Goal: Task Accomplishment & Management: Manage account settings

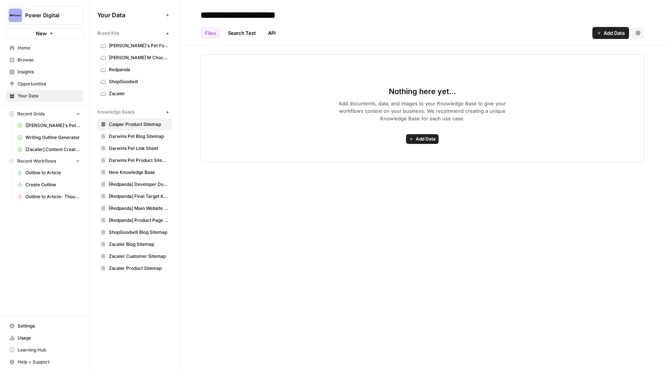
click at [50, 96] on span "Your Data" at bounding box center [49, 95] width 63 height 7
click at [168, 33] on icon "button" at bounding box center [168, 33] width 4 height 4
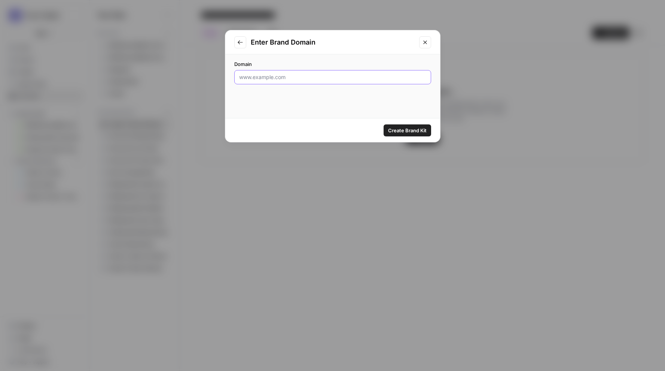
click at [313, 80] on input "Domain" at bounding box center [332, 76] width 187 height 7
paste input "[URL][DOMAIN_NAME]"
type input "[URL][DOMAIN_NAME]"
click at [401, 130] on span "Create Brand Kit" at bounding box center [407, 130] width 39 height 7
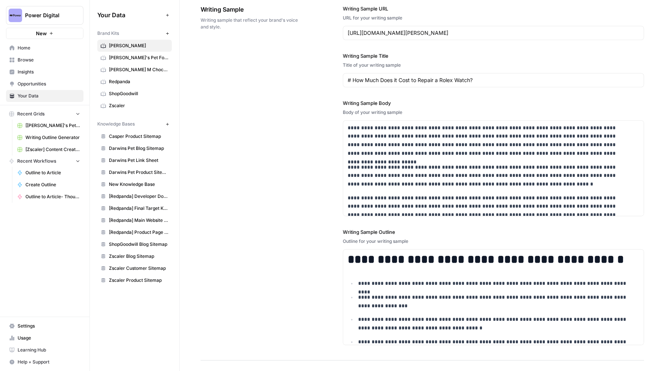
scroll to position [905, 0]
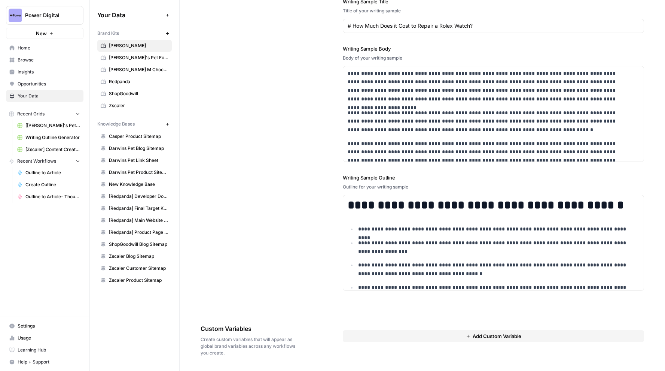
click at [497, 335] on span "Add Custom Variable" at bounding box center [497, 335] width 49 height 7
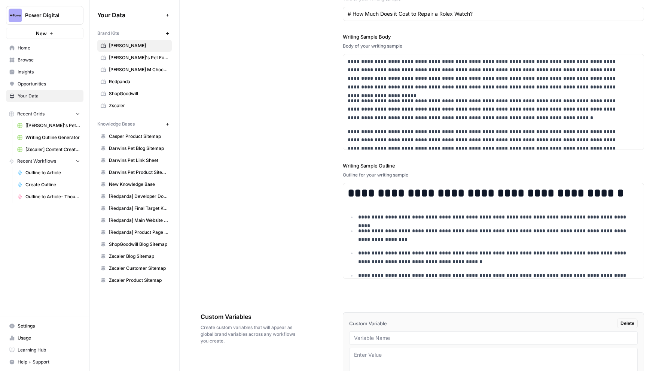
scroll to position [992, 0]
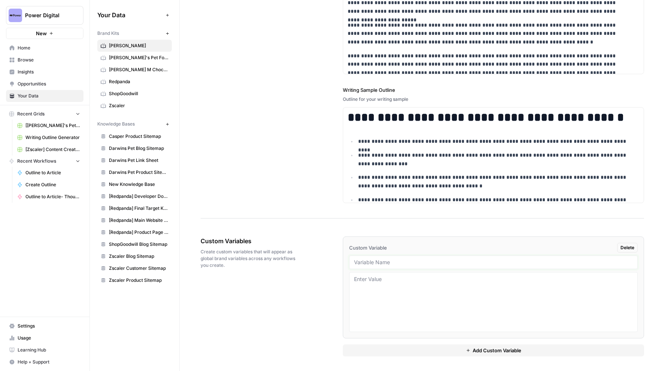
click at [427, 262] on input "text" at bounding box center [493, 262] width 279 height 7
type input "Writing Samples"
click at [444, 282] on textarea at bounding box center [493, 301] width 279 height 53
paste textarea "Understanding Different Types of Watch Movements Whether you're drawn to luxury…"
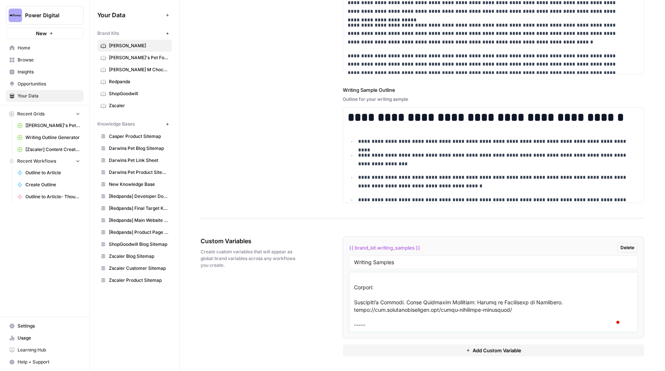
scroll to position [882, 0]
paste textarea "How to Start a Watch Collection: A Beginner’s Guide A well-chosen watch does mo…"
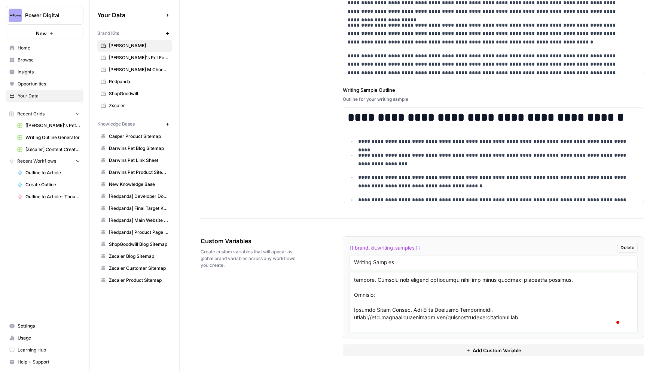
scroll to position [0, 0]
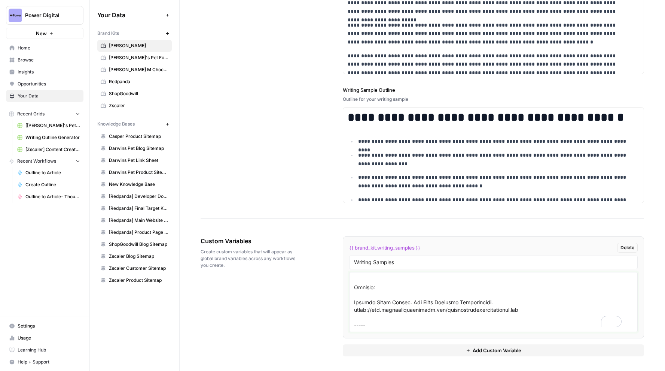
paste textarea "Expert Watch Care Tips for Longevity A luxury watch is more than a statement pi…"
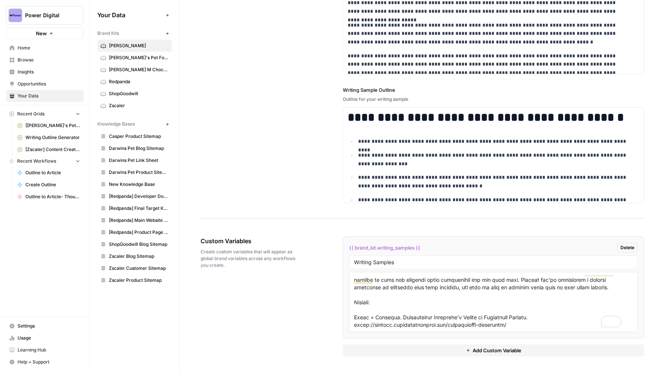
type textarea "Understanding Different Types of Watch Movements Whether you're drawn to luxury…"
click at [496, 351] on span "Add Custom Variable" at bounding box center [497, 349] width 49 height 7
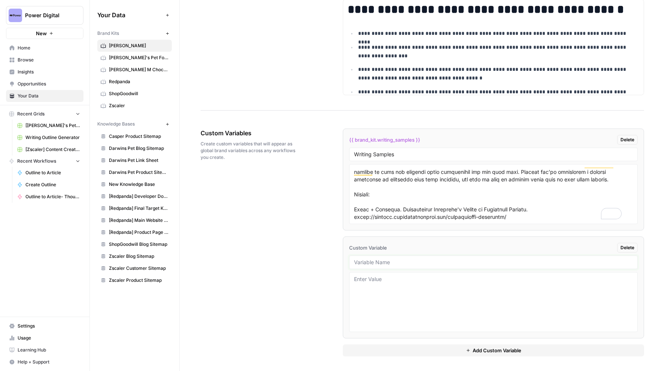
click at [377, 262] on input "text" at bounding box center [493, 262] width 279 height 7
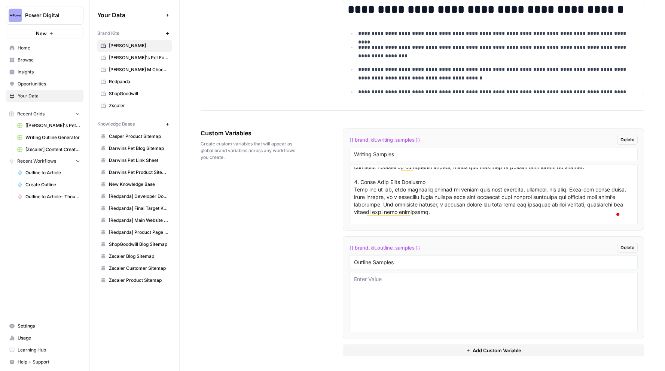
type input "Outline Samples"
click at [413, 288] on textarea at bounding box center [493, 301] width 279 height 53
paste textarea "H2: What Is a Watch Movement? H2: Quartz vs. Mechanical vs. Automatic: The Basi…"
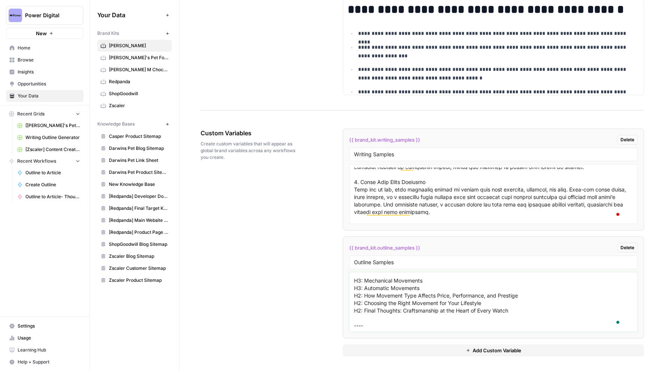
scroll to position [28, 0]
paste textarea "H2: Why Start a Watch Collection? H2: Key Factors to Consider Before You Begin …"
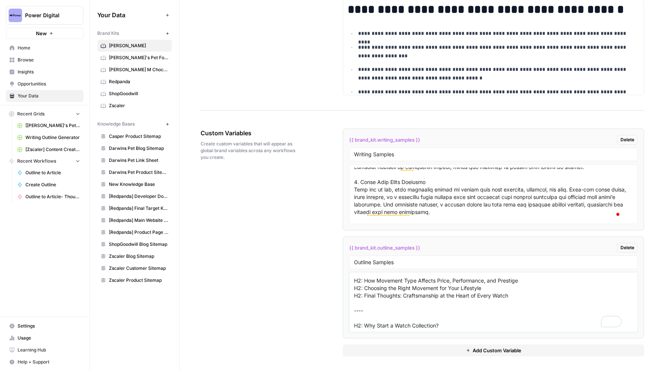
scroll to position [118, 0]
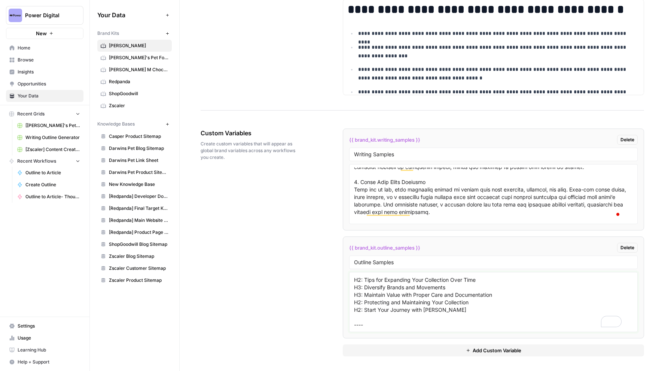
paste textarea "H2: 10 Essential Watch Care Tips for Luxury Timepieces H3: 1. Wind Your Watch R…"
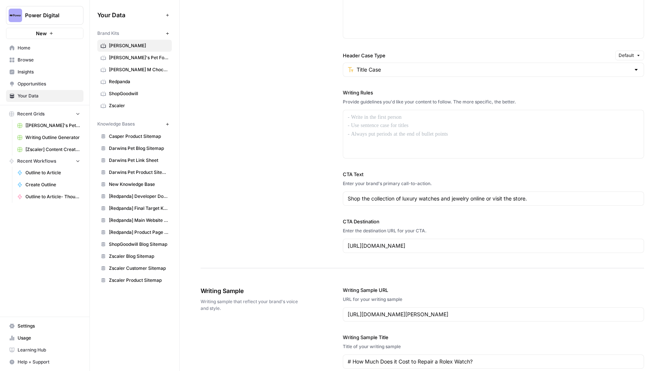
scroll to position [467, 0]
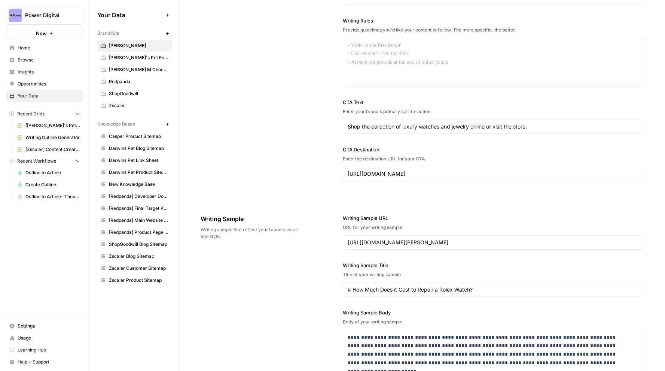
type textarea "H2: What Is a Watch Movement? H2: Quartz vs. Mechanical vs. Automatic: The Basi…"
click at [408, 239] on input "https://www.cjcharles.com/blogs/cj-charles-jewelers/how-much-does-it-cost-to-re…" at bounding box center [494, 242] width 292 height 7
click at [410, 242] on input "https://www.cjcharles.com/blogs/cj-charles-jewelers/how-much-does-it-cost-to-re…" at bounding box center [494, 242] width 292 height 7
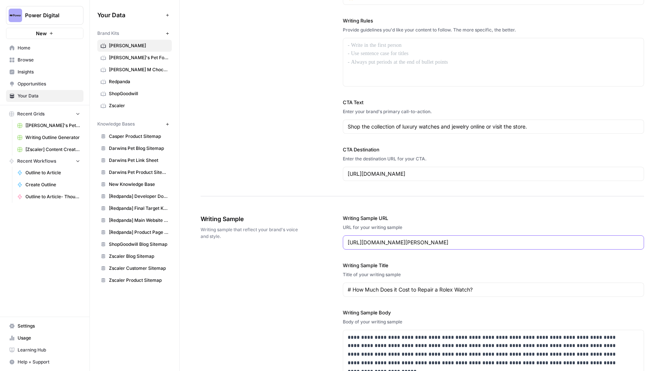
click at [410, 242] on input "https://www.cjcharles.com/blogs/cj-charles-jewelers/how-much-does-it-cost-to-re…" at bounding box center [494, 242] width 292 height 7
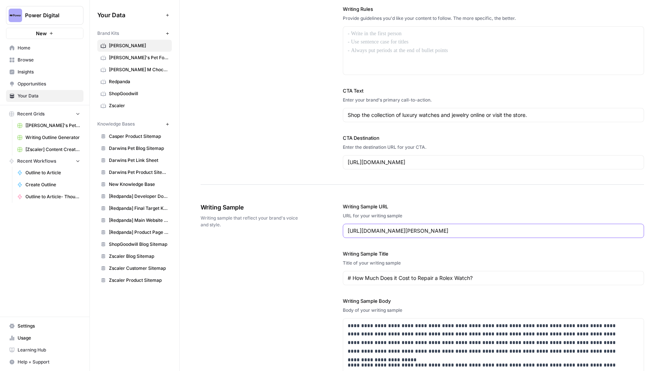
paste input "japanese-vs-swiss-movement"
type input "[URL][DOMAIN_NAME][PERSON_NAME]"
click at [468, 248] on div "**********" at bounding box center [493, 373] width 301 height 370
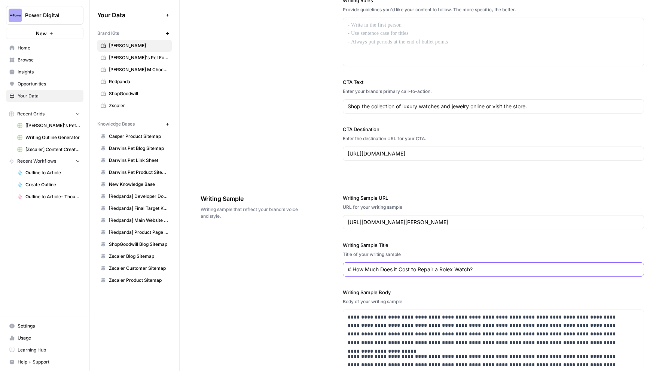
click at [371, 268] on input "# How Much Does it Cost to Repair a Rolex Watch?" at bounding box center [494, 268] width 292 height 7
click at [371, 268] on input "# How Much Does it Cost to Repair a Rolex Watch?" at bounding box center [492, 268] width 289 height 7
paste input "Japanese Movement vs. Swiss Movement: What Sets Them Apart"
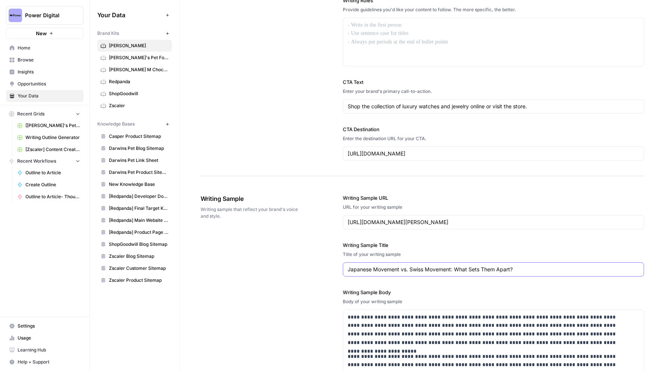
type input "Japanese Movement vs. Swiss Movement: What Sets Them Apart?"
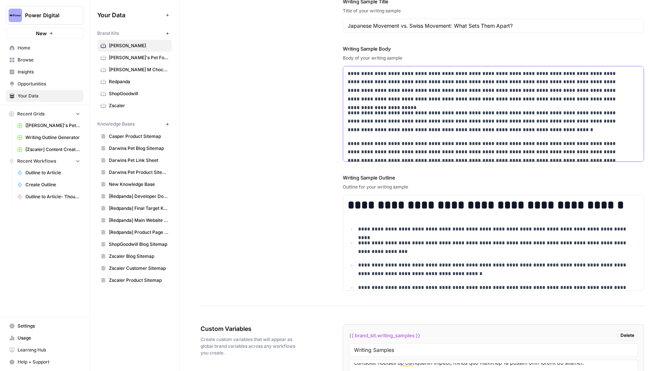
click at [409, 123] on p "**********" at bounding box center [489, 121] width 282 height 25
click at [403, 110] on p "**********" at bounding box center [489, 121] width 282 height 25
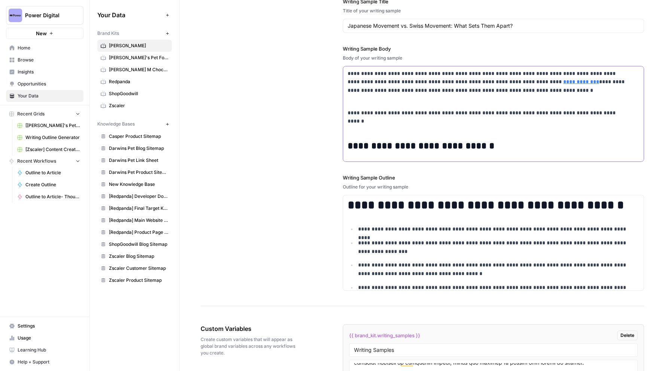
scroll to position [1312, 0]
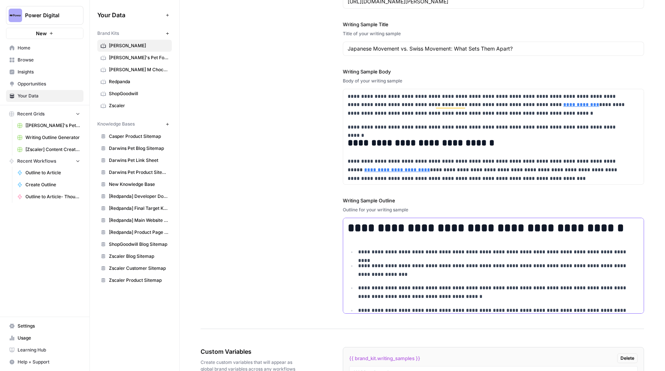
click at [440, 267] on p "**********" at bounding box center [493, 269] width 271 height 17
click at [519, 280] on ul "**********" at bounding box center [494, 306] width 292 height 116
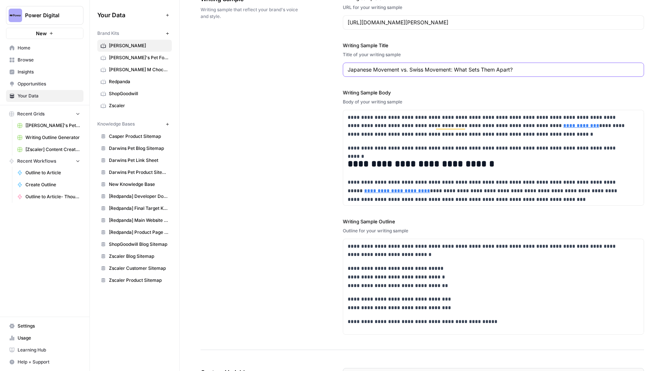
click at [397, 69] on input "Japanese Movement vs. Swiss Movement: What Sets Them Apart?" at bounding box center [492, 69] width 289 height 7
click at [345, 247] on div "**********" at bounding box center [493, 356] width 301 height 235
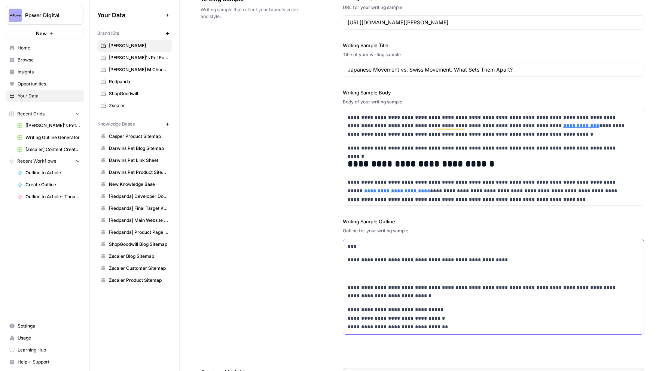
click at [348, 258] on p "**********" at bounding box center [489, 259] width 282 height 9
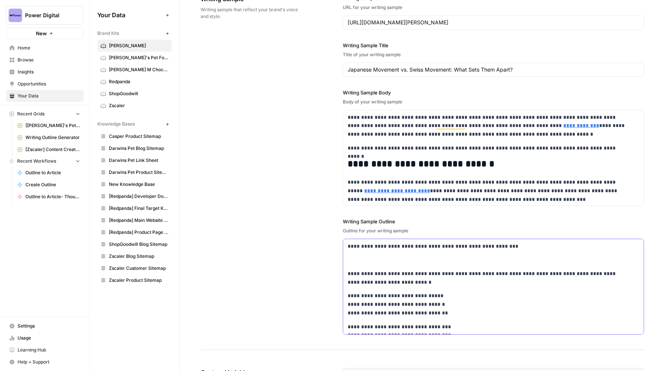
click at [344, 274] on div "**********" at bounding box center [493, 370] width 301 height 263
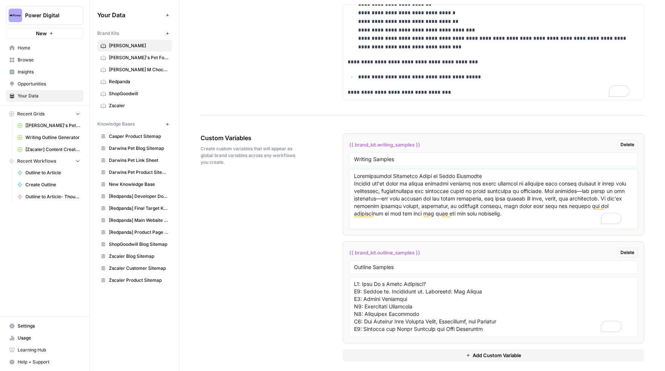
drag, startPoint x: 496, startPoint y: 176, endPoint x: 346, endPoint y: 174, distance: 149.8
click at [346, 174] on li "{{ brand_kit.writing_samples }} Delete Writing Samples" at bounding box center [493, 184] width 301 height 102
click at [354, 282] on textarea "To enrich screen reader interactions, please activate Accessibility in Grammarl…" at bounding box center [493, 306] width 279 height 53
paste textarea "Understanding Different Types of Watch Movements"
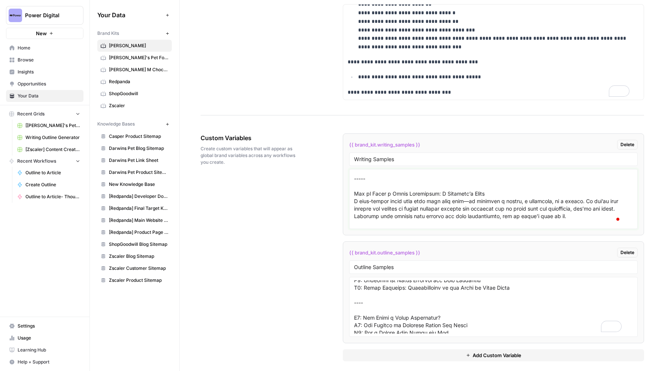
drag, startPoint x: 487, startPoint y: 203, endPoint x: 353, endPoint y: 200, distance: 134.4
click at [354, 200] on textarea "To enrich screen reader interactions, please activate Accessibility in Grammarl…" at bounding box center [493, 198] width 279 height 53
click at [363, 312] on textarea "To enrich screen reader interactions, please activate Accessibility in Grammarl…" at bounding box center [493, 306] width 279 height 53
paste textarea "How to Start a Watch Collection: A Beginner’s Guide"
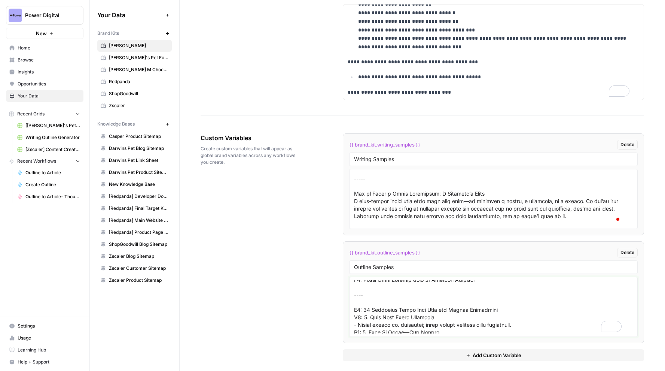
click at [369, 303] on textarea "To enrich screen reader interactions, please activate Accessibility in Grammarl…" at bounding box center [493, 306] width 279 height 53
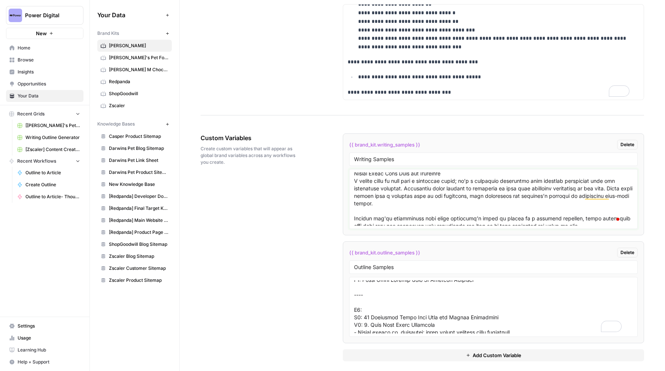
drag, startPoint x: 450, startPoint y: 177, endPoint x: 333, endPoint y: 177, distance: 116.8
click at [333, 177] on div "Custom Variables Create custom variables that will appear as global brand varia…" at bounding box center [423, 247] width 444 height 258
click at [394, 310] on textarea "To enrich screen reader interactions, please activate Accessibility in Grammarl…" at bounding box center [493, 306] width 279 height 53
paste textarea "Expert Watch Care Tips for Longevity"
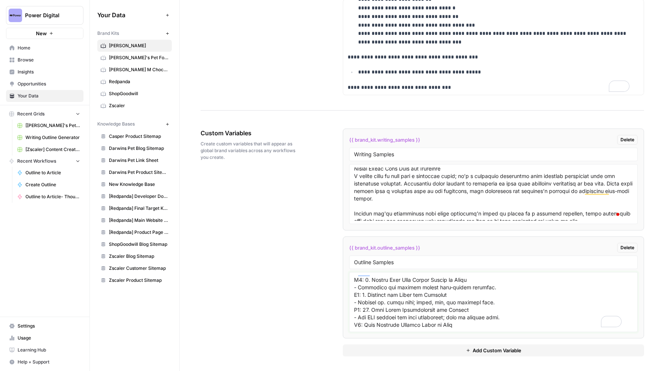
type textarea "H1: Understanding Different Types of Watch Movements H2: What Is a Watch Moveme…"
click at [473, 349] on span "Add Custom Variable" at bounding box center [497, 349] width 49 height 7
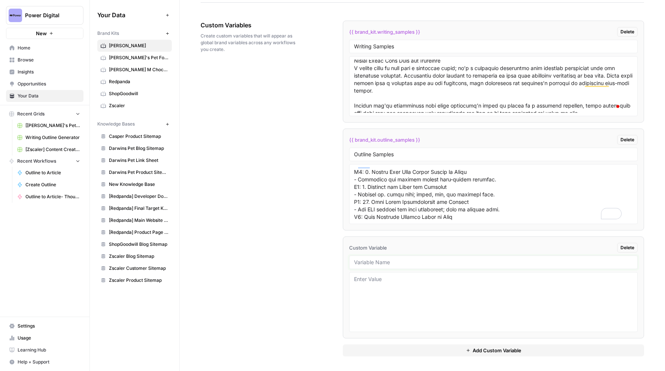
click at [367, 260] on input "text" at bounding box center [493, 262] width 279 height 7
type input "Intro Samples"
click at [410, 297] on textarea at bounding box center [493, 301] width 279 height 53
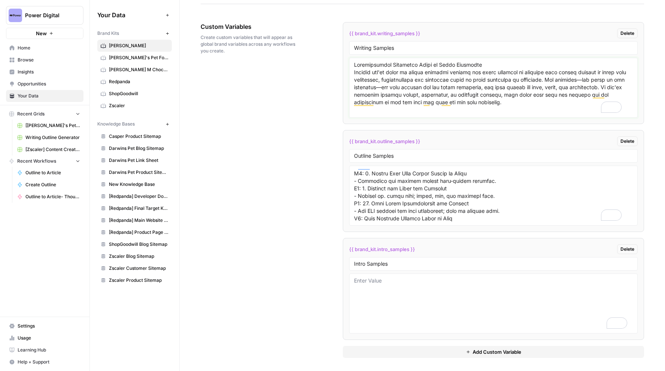
drag, startPoint x: 538, startPoint y: 101, endPoint x: 339, endPoint y: 63, distance: 202.8
click at [339, 63] on div "Custom Variables Create custom variables that will appear as global brand varia…" at bounding box center [423, 189] width 444 height 365
click at [404, 283] on textarea "To enrich screen reader interactions, please activate Accessibility in Grammarl…" at bounding box center [493, 303] width 279 height 53
paste textarea "Understanding Different Types of Watch Movements Whether you're drawn to luxury…"
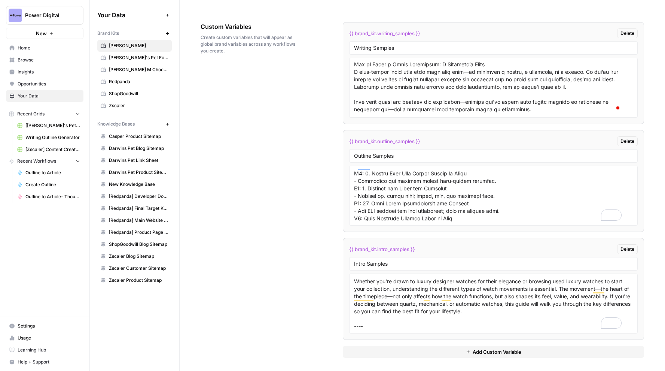
drag, startPoint x: 352, startPoint y: 84, endPoint x: 541, endPoint y: 99, distance: 189.3
click at [541, 99] on div at bounding box center [493, 88] width 289 height 60
drag, startPoint x: 352, startPoint y: 70, endPoint x: 398, endPoint y: 86, distance: 48.9
click at [399, 88] on div at bounding box center [493, 88] width 289 height 60
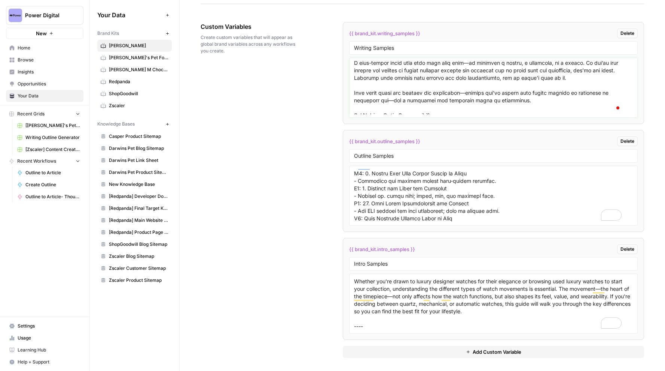
drag, startPoint x: 520, startPoint y: 100, endPoint x: 351, endPoint y: 65, distance: 172.5
click at [351, 65] on div at bounding box center [493, 88] width 289 height 60
click at [388, 325] on textarea "Understanding Different Types of Watch Movements Whether you're drawn to luxury…" at bounding box center [493, 303] width 279 height 53
paste textarea "How to Start a Watch Collection: A Beginner’s Guide A well-chosen watch does mo…"
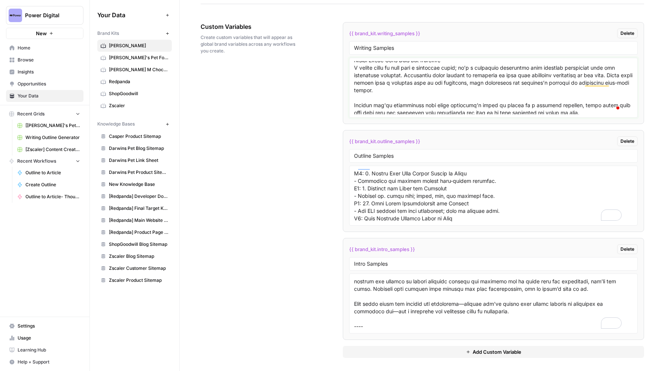
drag, startPoint x: 587, startPoint y: 103, endPoint x: 346, endPoint y: 67, distance: 244.1
click at [346, 67] on li "{{ brand_kit.writing_samples }} Delete Writing Samples" at bounding box center [493, 73] width 301 height 102
click at [377, 322] on textarea "To enrich screen reader interactions, please activate Accessibility in Grammarl…" at bounding box center [493, 303] width 279 height 53
paste textarea "Expert Watch Care Tips for Longevity A luxury watch is more than a statement pi…"
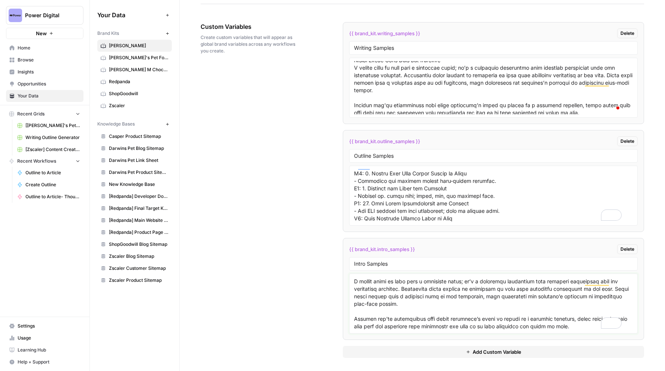
type textarea "Understanding Different Types of Watch Movements Whether you're drawn to luxury…"
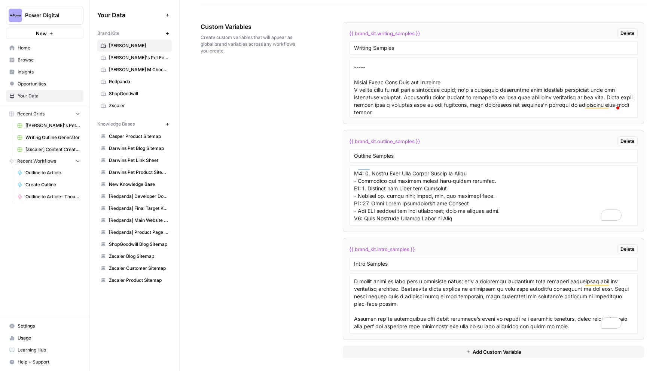
scroll to position [1672, 0]
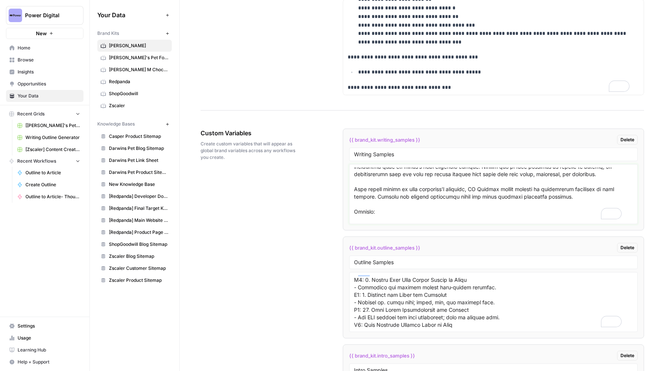
click at [386, 209] on textarea "To enrich screen reader interactions, please activate Accessibility in Grammarl…" at bounding box center [493, 193] width 279 height 53
click at [232, 230] on div "Custom Variables Create custom variables that will appear as global brand varia…" at bounding box center [423, 295] width 444 height 365
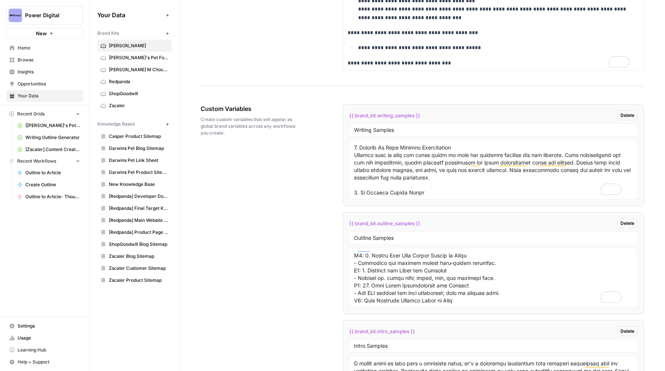
scroll to position [793, 0]
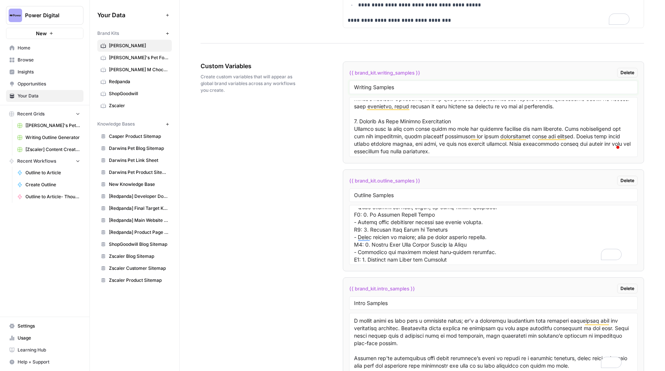
drag, startPoint x: 405, startPoint y: 88, endPoint x: 314, endPoint y: 81, distance: 91.6
click at [314, 81] on div "Custom Variables Create custom variables that will appear as global brand varia…" at bounding box center [423, 228] width 444 height 365
click at [445, 115] on textarea "To enrich screen reader interactions, please activate Accessibility in Grammarl…" at bounding box center [493, 126] width 279 height 53
drag, startPoint x: 445, startPoint y: 115, endPoint x: 449, endPoint y: 130, distance: 15.5
click at [445, 116] on textarea "To enrich screen reader interactions, please activate Accessibility in Grammarl…" at bounding box center [493, 126] width 279 height 53
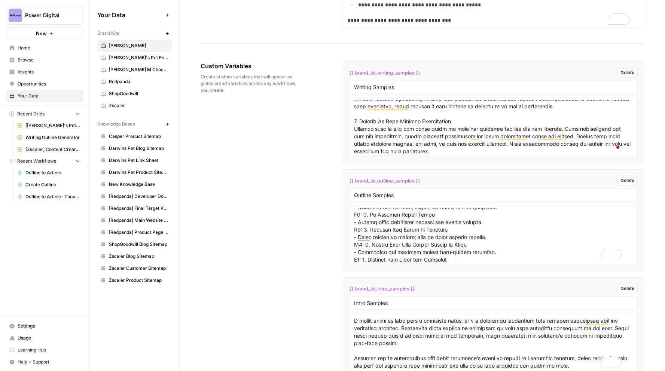
click at [413, 153] on div at bounding box center [493, 127] width 289 height 60
click at [415, 138] on textarea "To enrich screen reader interactions, please activate Accessibility in Grammarl…" at bounding box center [493, 126] width 279 height 53
click at [245, 146] on div "Custom Variables Create custom variables that will appear as global brand varia…" at bounding box center [423, 228] width 444 height 365
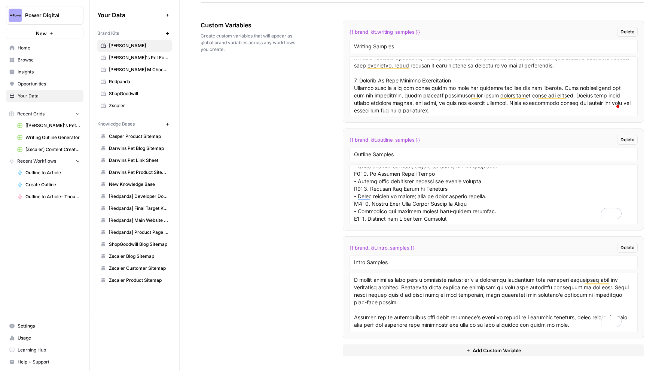
click at [493, 349] on span "Add Custom Variable" at bounding box center [497, 349] width 49 height 7
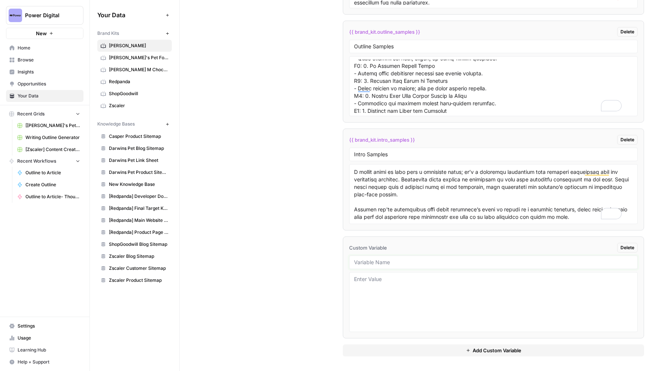
click at [369, 264] on input "text" at bounding box center [493, 262] width 279 height 7
paste input "Internal Links Number"
type input "Internal Links Number"
click at [399, 291] on textarea at bounding box center [493, 301] width 279 height 53
type textarea "3-5"
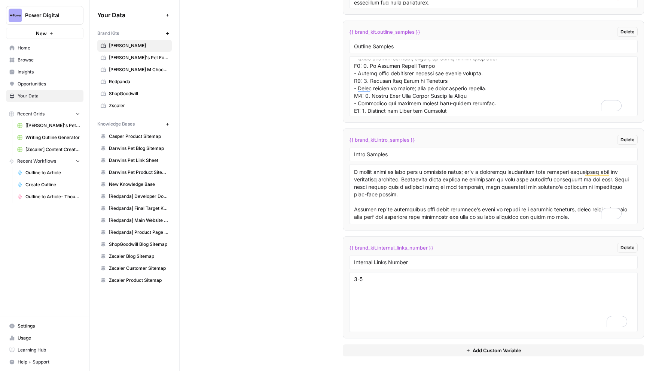
click at [492, 352] on span "Add Custom Variable" at bounding box center [497, 349] width 49 height 7
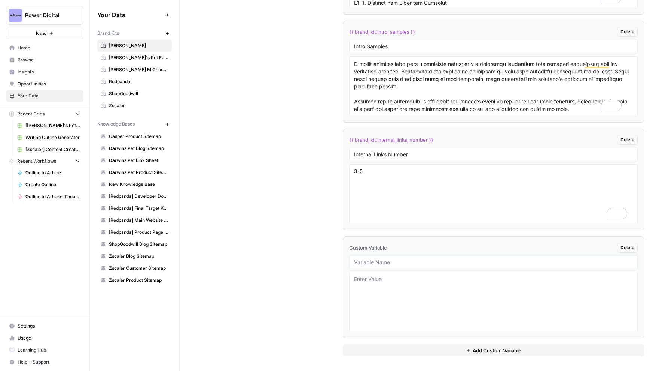
click at [410, 263] on input "text" at bounding box center [493, 262] width 279 height 7
type input "Citation Style"
click at [391, 292] on textarea at bounding box center [493, 301] width 279 height 53
paste textarea "Gentleman’s Gazette. Watch Movements Explained: Quartz vs Mechanical vs Automat…"
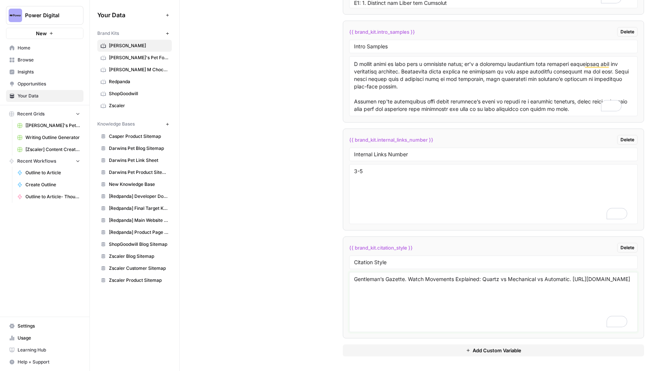
drag, startPoint x: 438, startPoint y: 282, endPoint x: 333, endPoint y: 270, distance: 105.9
click at [333, 270] on div "Custom Variables Create custom variables that will appear as global brand varia…" at bounding box center [423, 80] width 444 height 581
paste textarea "[https://www.gentlemansgazette.com/watch-movements-explained/](https://www.gent…"
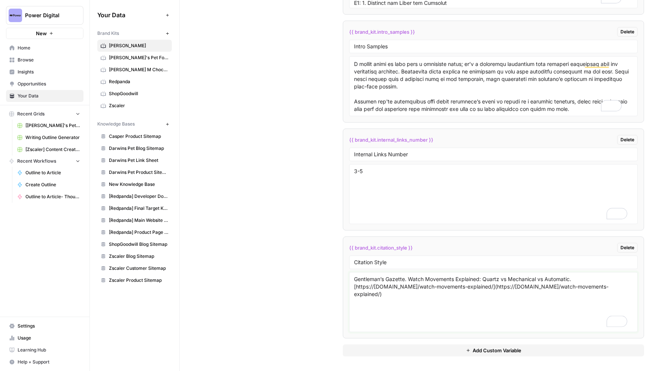
type textarea "Gentleman’s Gazette. Watch Movements Explained: Quartz vs Mechanical vs Automat…"
drag, startPoint x: 492, startPoint y: 281, endPoint x: 513, endPoint y: 292, distance: 24.5
click at [498, 291] on div "Gentleman’s Gazette. Watch Movements Explained: Quartz vs Mechanical vs Automat…" at bounding box center [493, 302] width 289 height 60
drag, startPoint x: 532, startPoint y: 294, endPoint x: 350, endPoint y: 296, distance: 182.0
click at [350, 296] on div "Gentleman’s Gazette. Watch Movements Explained: Quartz vs Mechanical vs Automat…" at bounding box center [493, 302] width 289 height 60
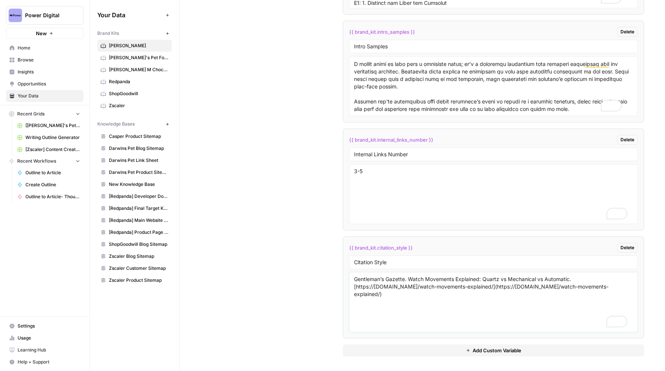
click at [543, 294] on textarea "Gentleman’s Gazette. Watch Movements Explained: Quartz vs Mechanical vs Automat…" at bounding box center [493, 301] width 279 height 53
drag, startPoint x: 543, startPoint y: 294, endPoint x: 309, endPoint y: 251, distance: 238.0
click at [309, 251] on div "Custom Variables Create custom variables that will appear as global brand varia…" at bounding box center [423, 80] width 444 height 581
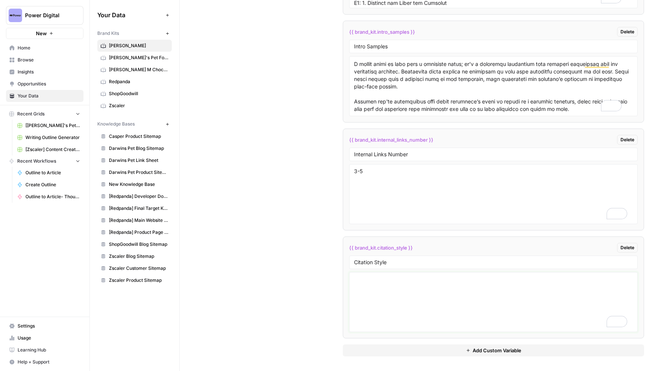
paste textarea "Gentleman’s Gazette. Watch Movements Explained: Quartz vs Mechanical vs Automat…"
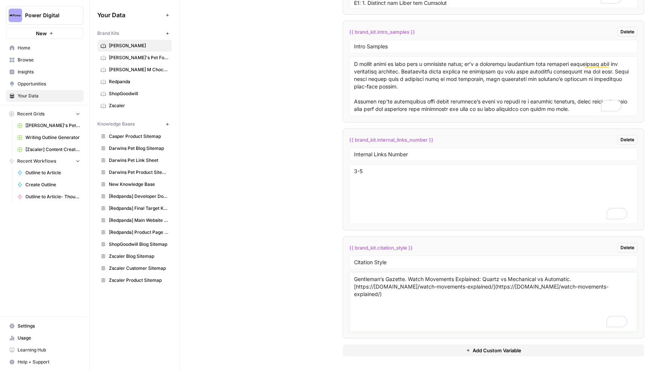
type textarea "Gentleman’s Gazette. Watch Movements Explained: Quartz vs Mechanical vs Automat…"
click at [501, 349] on span "Add Custom Variable" at bounding box center [497, 349] width 49 height 7
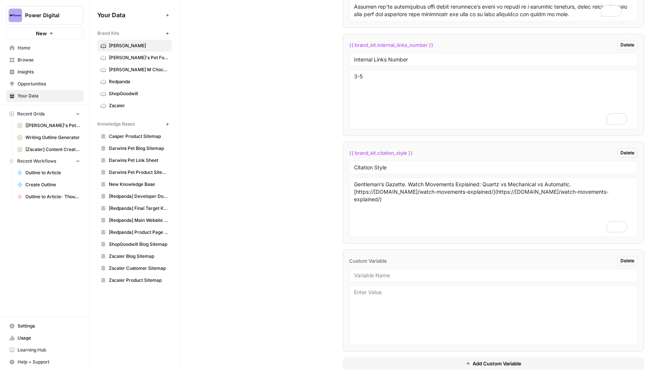
scroll to position [1531, 0]
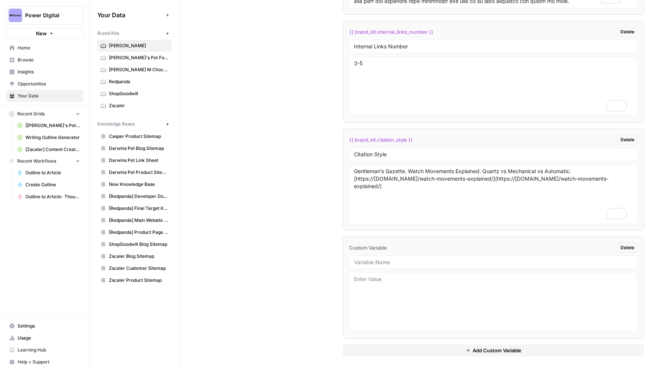
click at [380, 257] on div at bounding box center [493, 261] width 289 height 13
click at [380, 266] on div at bounding box center [493, 261] width 289 height 13
click at [376, 259] on input "text" at bounding box center [493, 262] width 279 height 7
type input "Writing Rules"
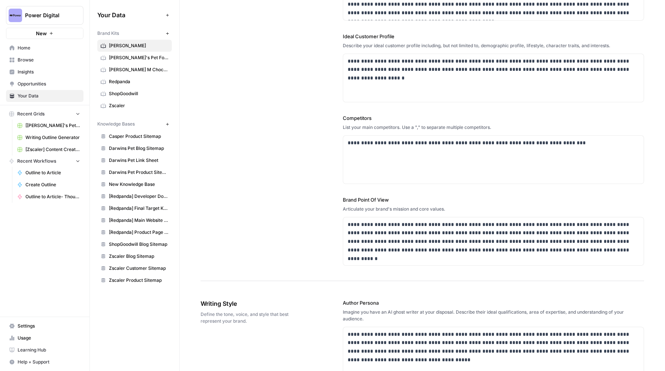
scroll to position [436, 0]
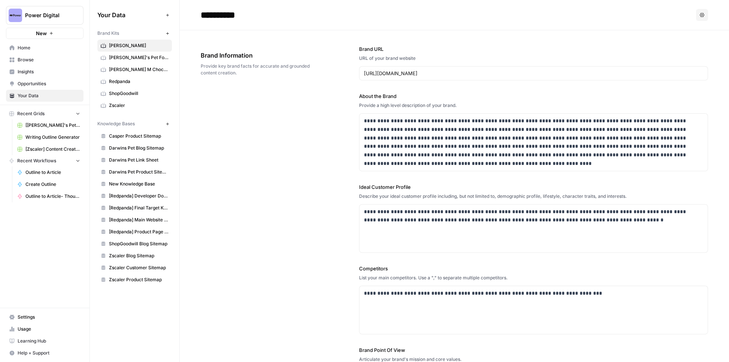
click at [665, 17] on button "Options" at bounding box center [702, 15] width 12 height 12
click at [586, 23] on header "**********" at bounding box center [454, 15] width 549 height 30
click at [136, 57] on span "[PERSON_NAME]'s Pet Food" at bounding box center [139, 57] width 60 height 7
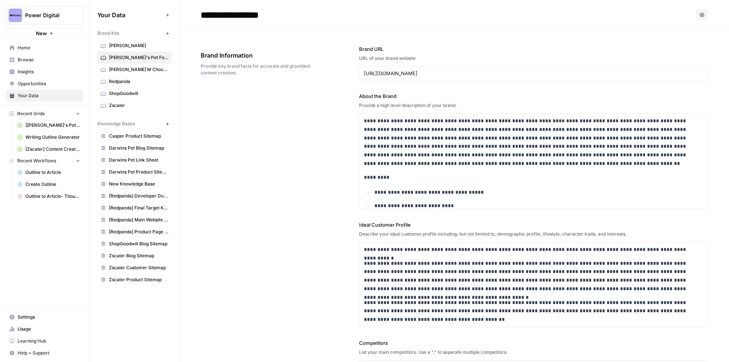
click at [137, 42] on span "[PERSON_NAME]" at bounding box center [139, 45] width 60 height 7
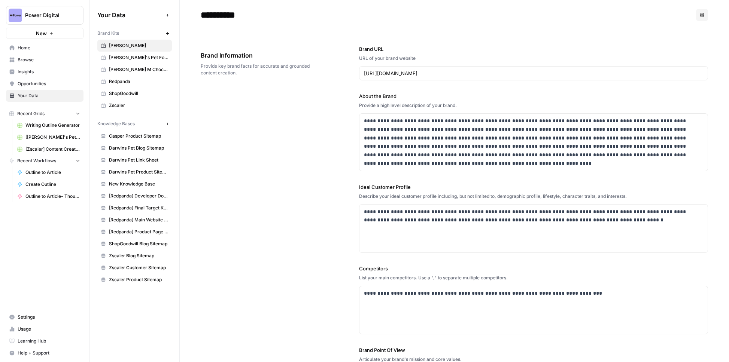
scroll to position [1425, 0]
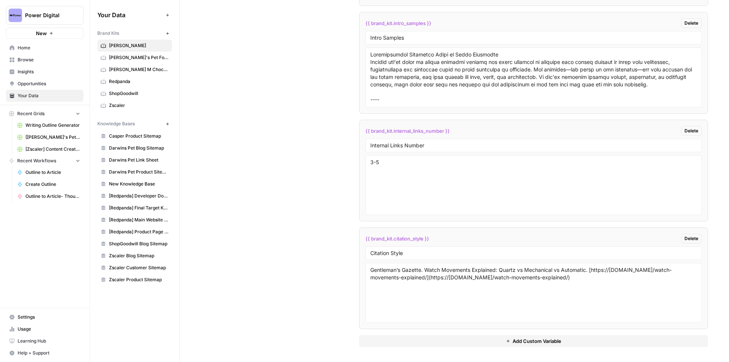
click at [47, 33] on button "New" at bounding box center [45, 33] width 78 height 11
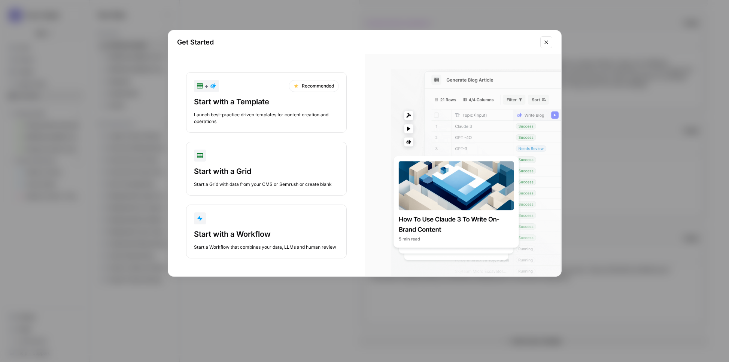
click at [547, 41] on icon "Close modal" at bounding box center [546, 42] width 6 height 6
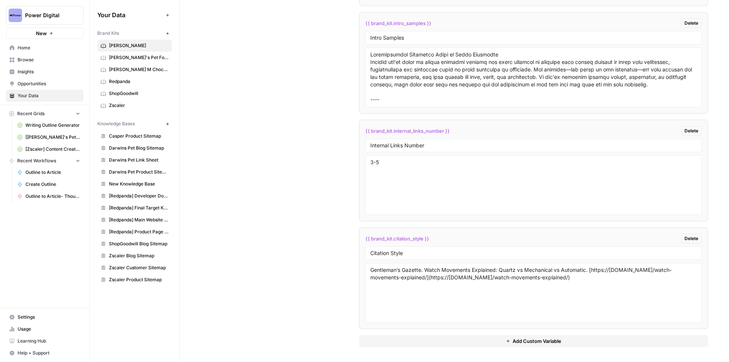
click at [325, 105] on div "Custom Variables Create custom variables that will appear as global brand varia…" at bounding box center [454, 71] width 507 height 581
